Goal: Information Seeking & Learning: Learn about a topic

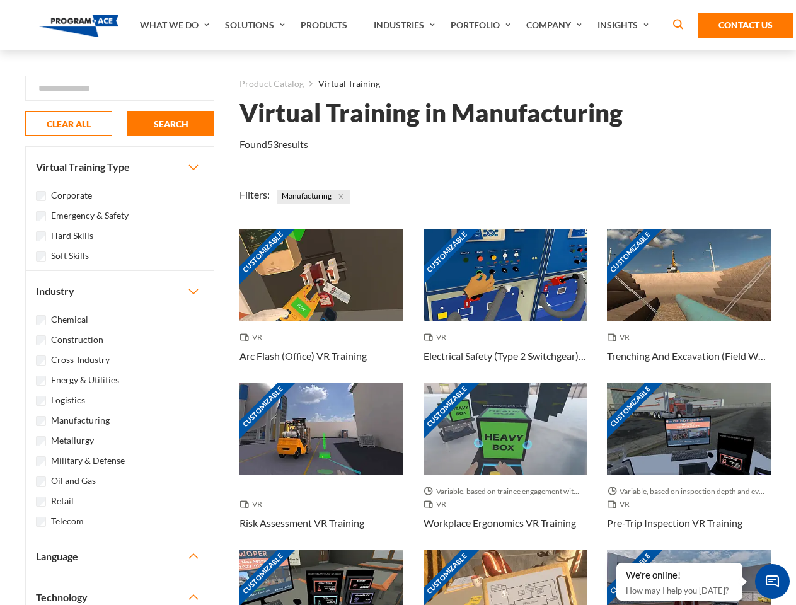
click at [176, 25] on link "What We Do" at bounding box center [176, 25] width 85 height 50
click at [256, 25] on link "Solutions" at bounding box center [257, 25] width 76 height 50
click at [406, 25] on link "Industries" at bounding box center [405, 25] width 77 height 50
click at [556, 25] on link "Company" at bounding box center [555, 25] width 71 height 50
click at [625, 25] on link "Insights" at bounding box center [624, 25] width 67 height 50
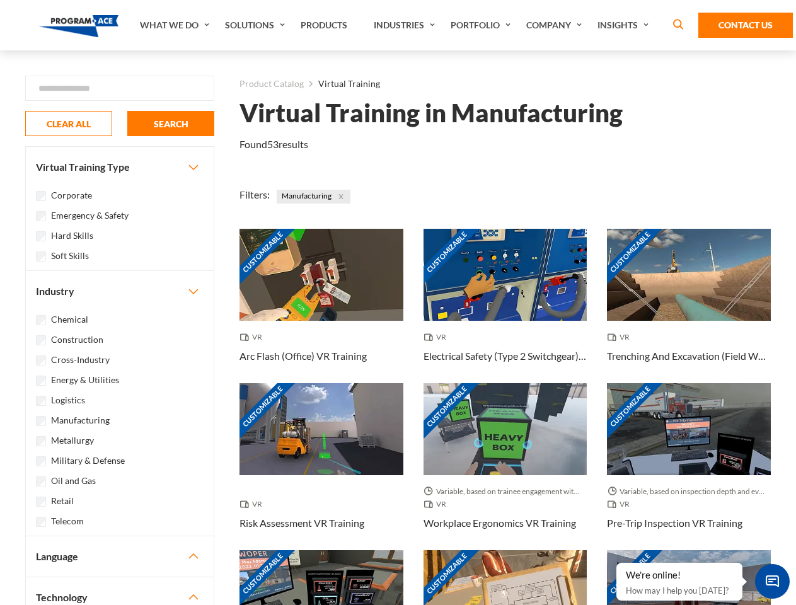
click at [0, 0] on div "Blog White Papers News" at bounding box center [0, 0] width 0 height 0
click at [0, 0] on strong "How Virtual Learning Can Enhance Workforce Productivity: A Guide for L&D Manage…" at bounding box center [0, 0] width 0 height 0
click at [772, 581] on span "Minimize live chat window" at bounding box center [772, 581] width 46 height 46
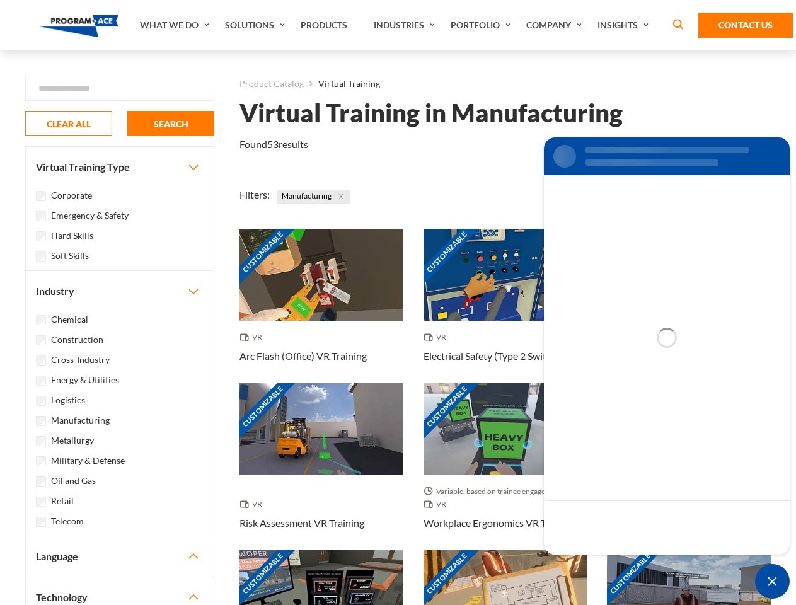
click at [617, 563] on div "Customizable" at bounding box center [689, 596] width 164 height 92
